Goal: Navigation & Orientation: Find specific page/section

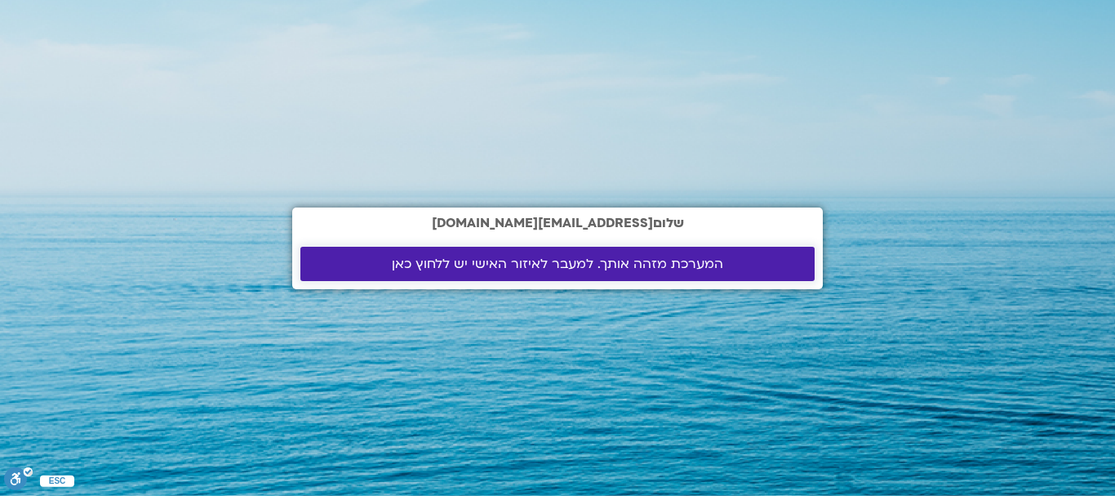
click at [517, 260] on span "המערכת מזהה אותך. למעבר לאיזור האישי יש ללחוץ כאן" at bounding box center [557, 263] width 331 height 15
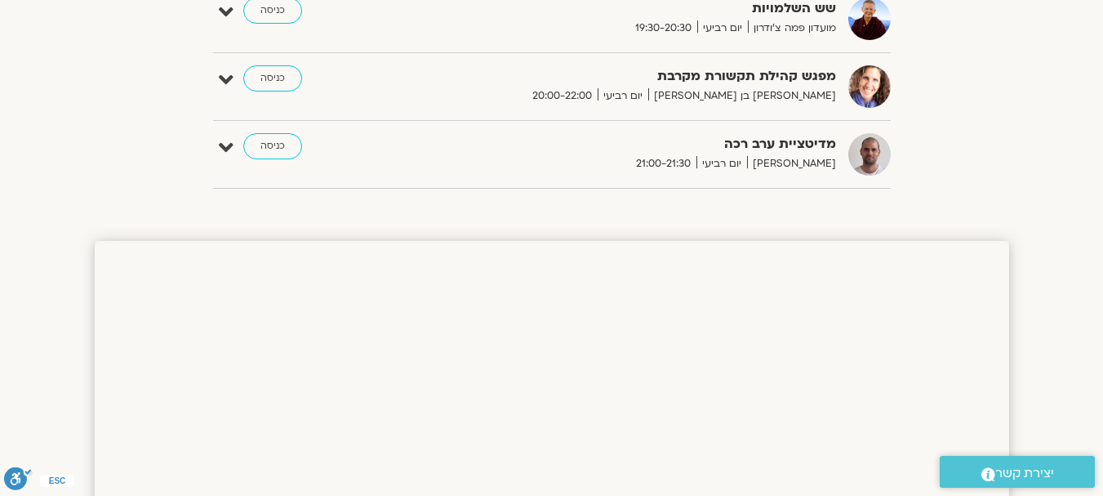
scroll to position [1537, 0]
click at [266, 80] on link "כניסה" at bounding box center [272, 79] width 59 height 26
click at [269, 79] on link "כניסה" at bounding box center [272, 79] width 59 height 26
